Goal: Submit feedback/report problem: Submit feedback/report problem

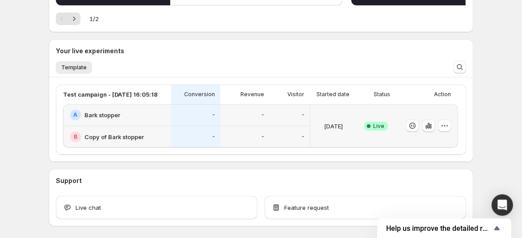
scroll to position [201, 0]
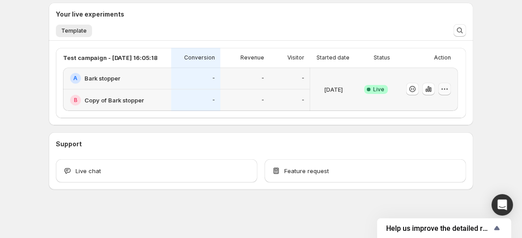
click at [451, 89] on button "button" at bounding box center [445, 89] width 13 height 13
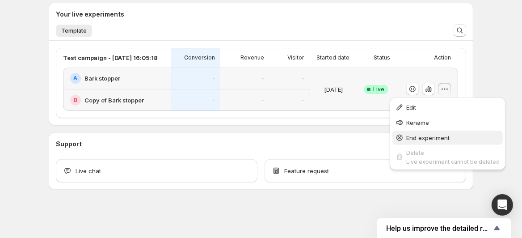
click at [421, 141] on span "End experiment" at bounding box center [428, 137] width 43 height 7
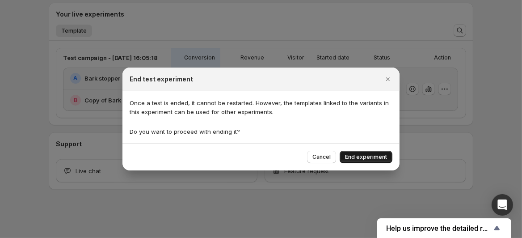
click at [376, 153] on button "End experiment" at bounding box center [366, 157] width 53 height 13
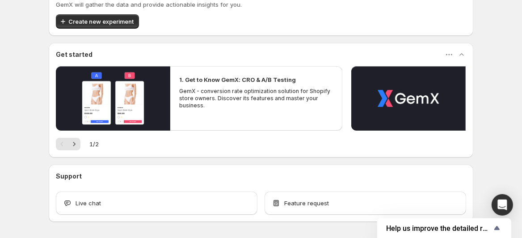
scroll to position [72, 0]
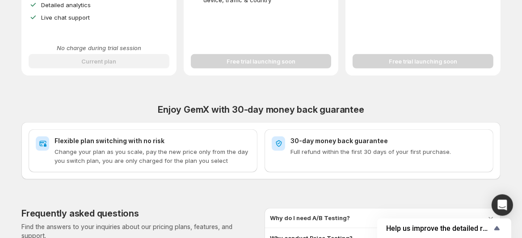
scroll to position [330, 0]
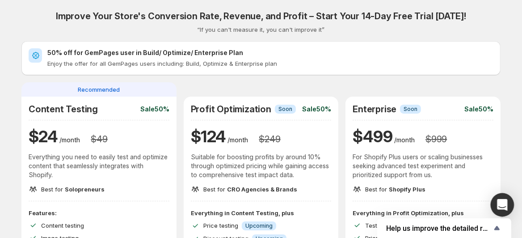
click at [500, 211] on div "Open Intercom Messenger" at bounding box center [503, 205] width 24 height 24
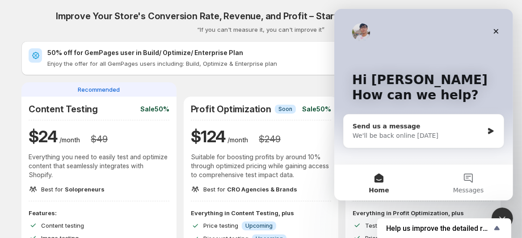
click at [410, 124] on div "Send us a message" at bounding box center [417, 126] width 131 height 9
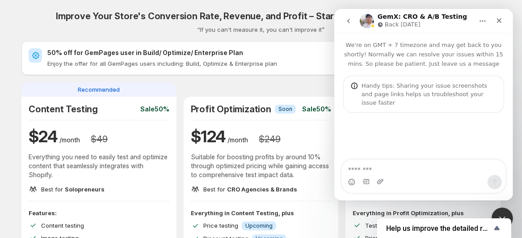
click at [413, 174] on textarea "Message…" at bounding box center [424, 167] width 164 height 15
type textarea "**********"
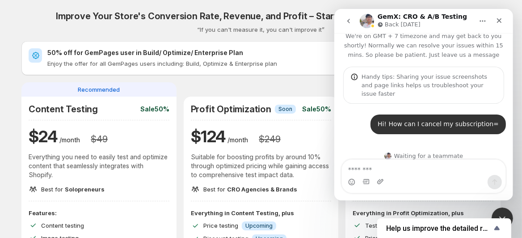
scroll to position [9, 0]
click at [499, 209] on div "Close Intercom Messenger" at bounding box center [500, 216] width 21 height 21
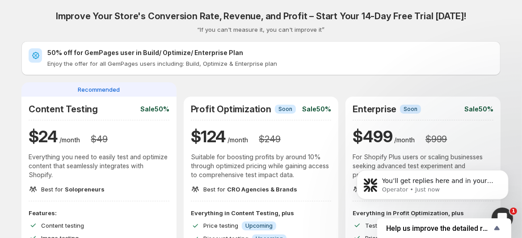
scroll to position [0, 0]
